Goal: Task Accomplishment & Management: Manage account settings

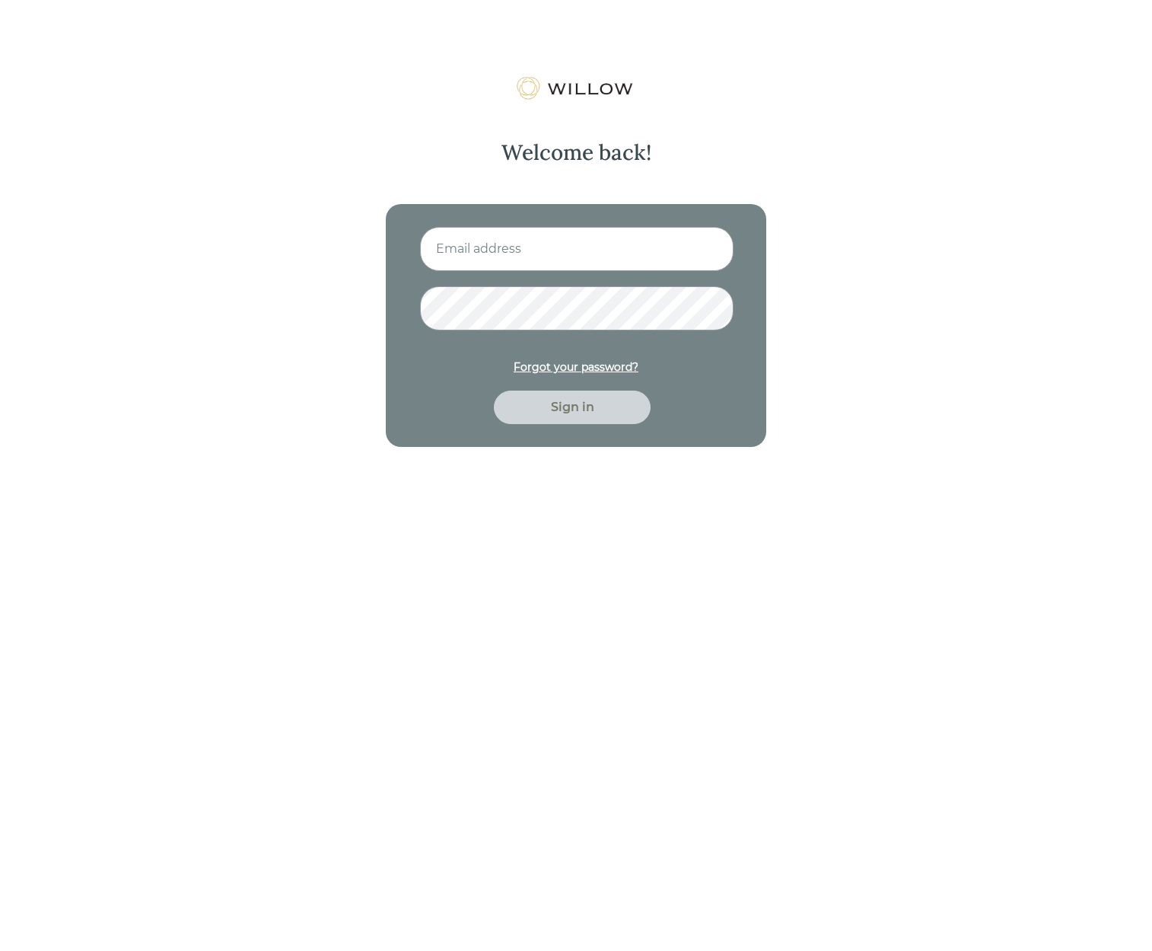
click at [536, 248] on input at bounding box center [577, 249] width 314 height 44
click at [502, 250] on input at bounding box center [577, 249] width 314 height 44
type input "[EMAIL_ADDRESS][DOMAIN_NAME]"
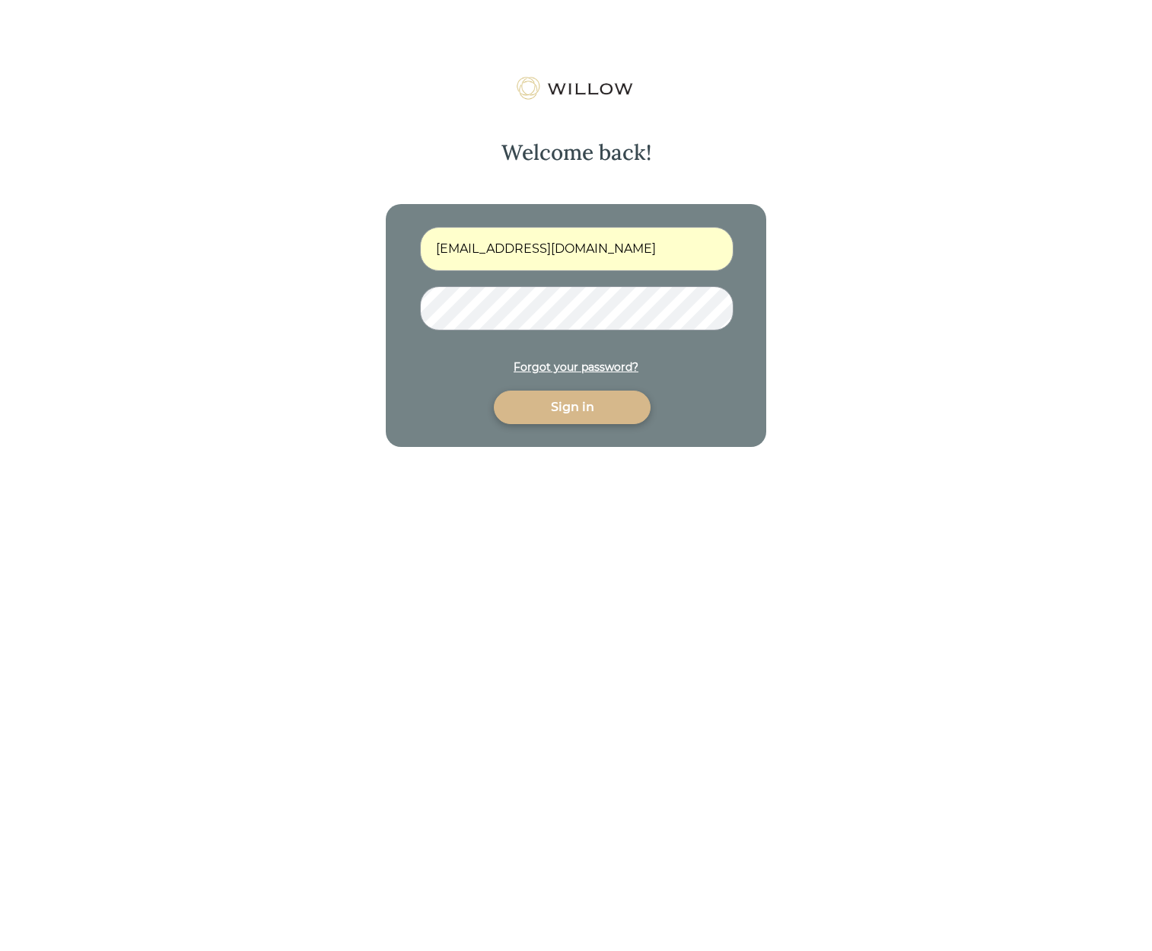
click at [578, 400] on div "Sign in" at bounding box center [572, 407] width 122 height 18
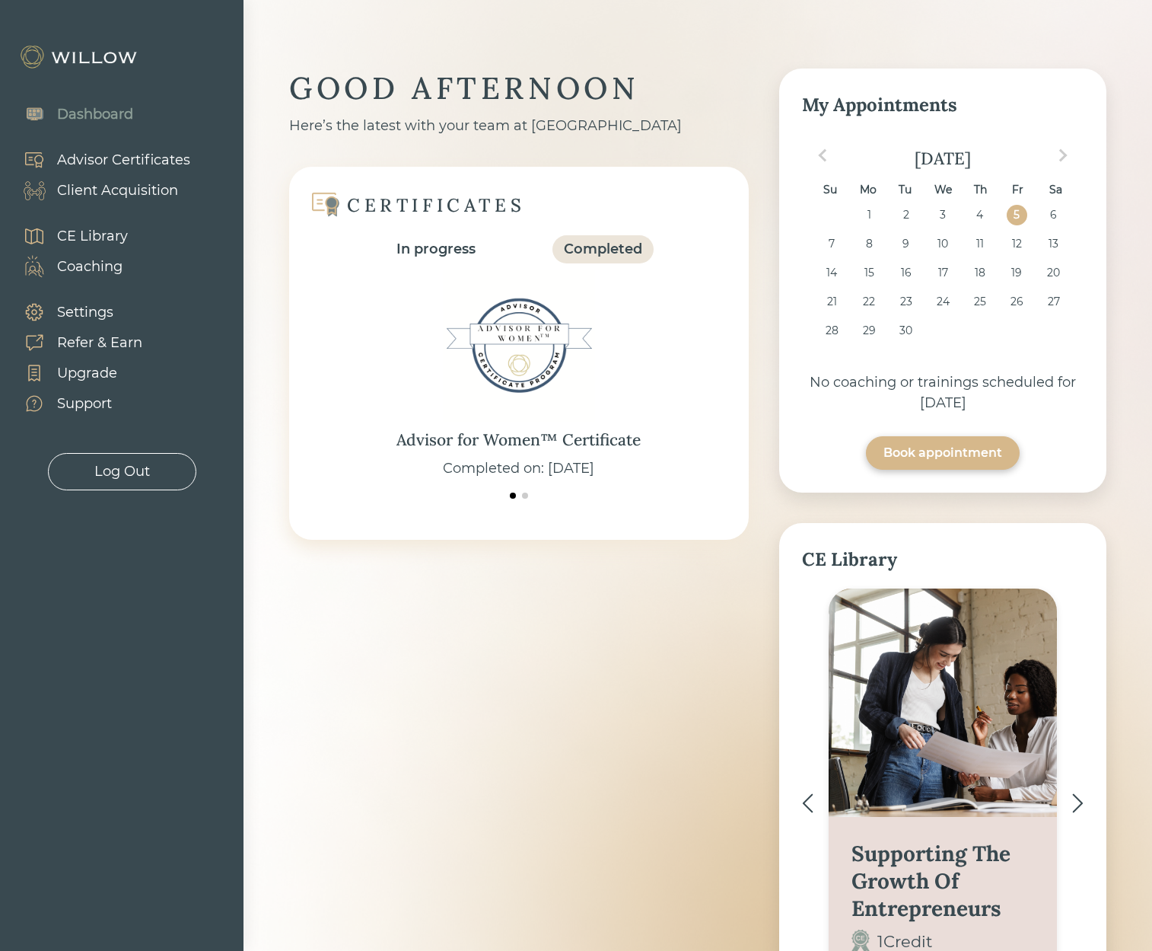
click at [132, 196] on div "Client Acquisition" at bounding box center [117, 190] width 121 height 21
